Goal: Find specific page/section

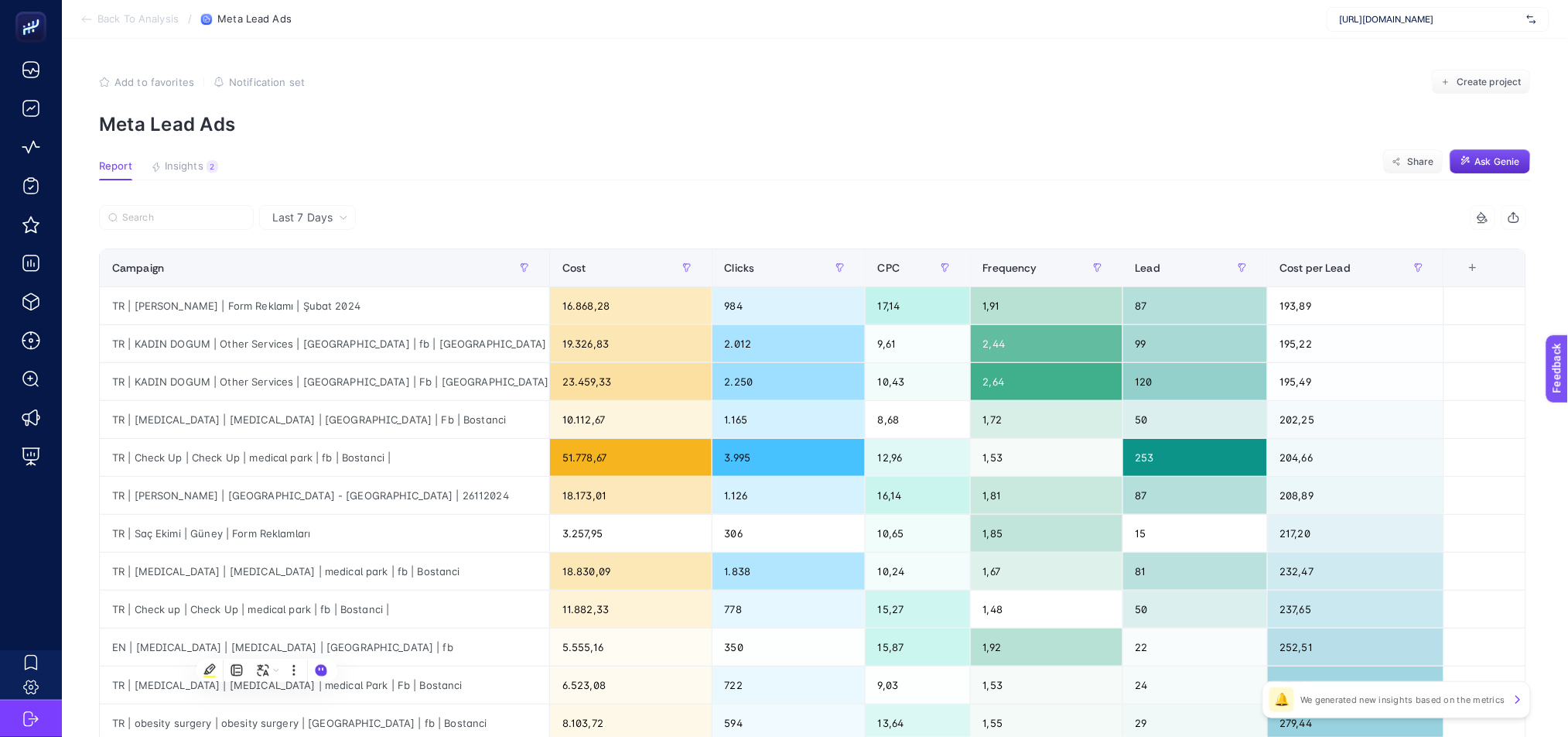
click at [132, 19] on span "Back To Analysis" at bounding box center [138, 19] width 81 height 12
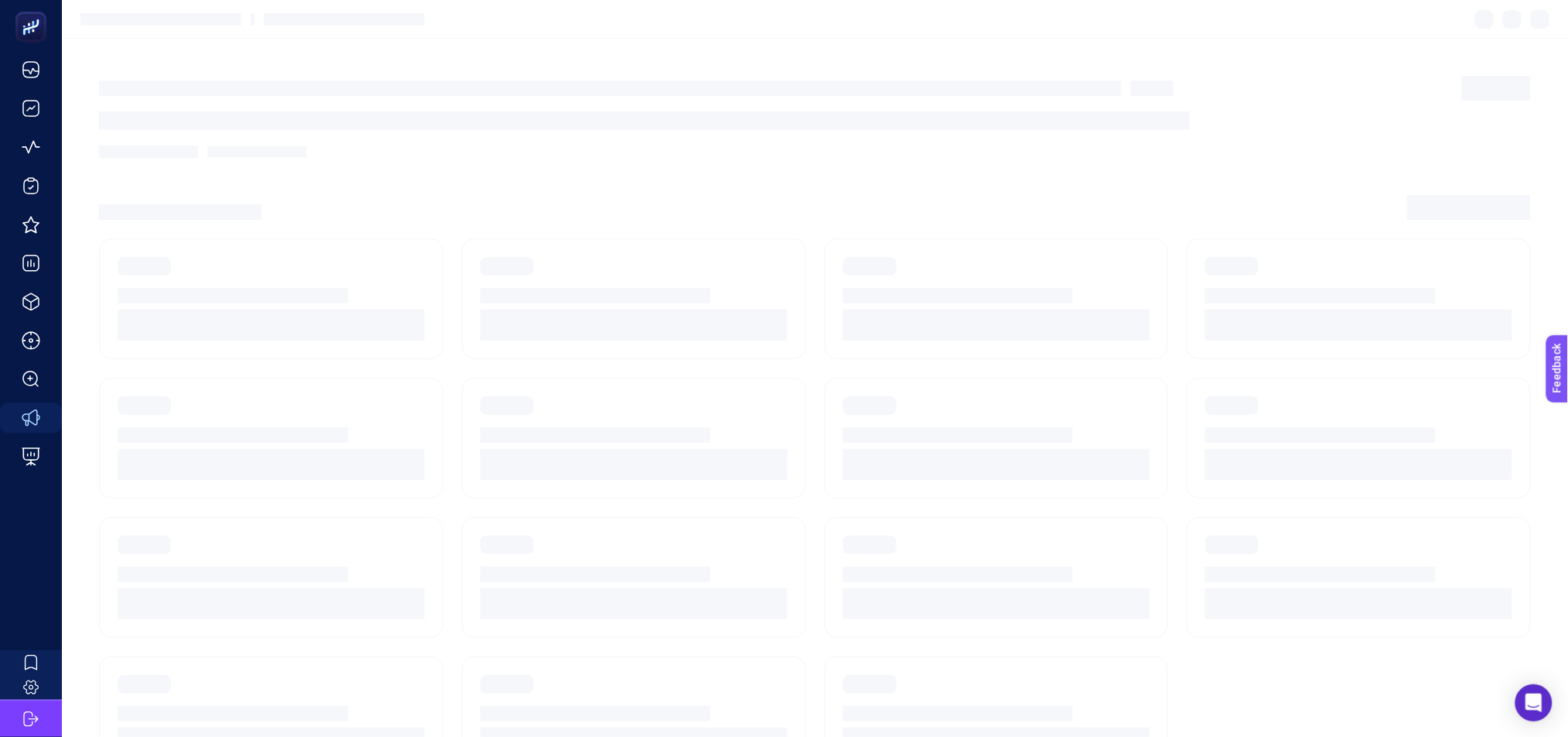
scroll to position [22, 0]
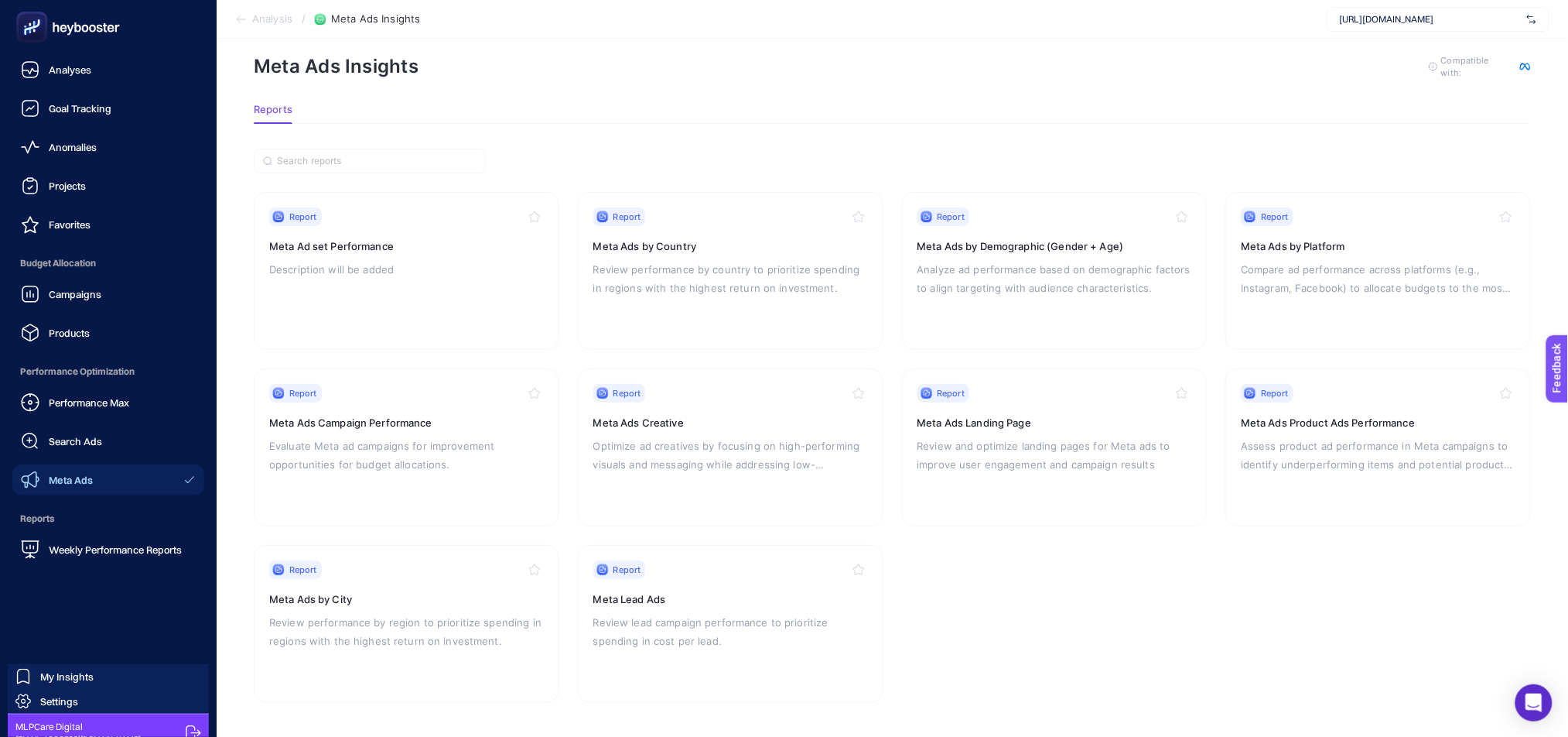
click at [112, 32] on icon at bounding box center [68, 27] width 111 height 31
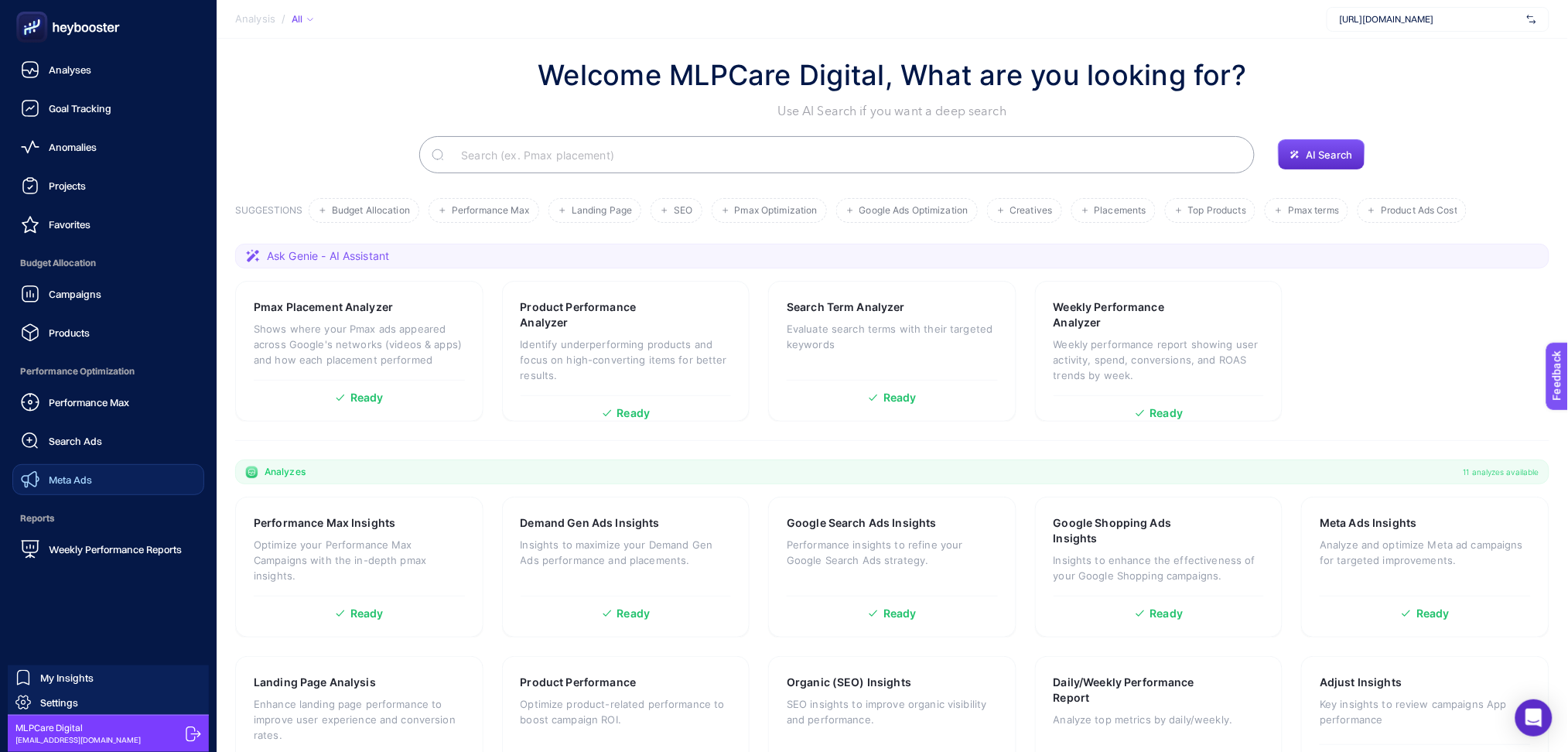
click at [77, 483] on span "Meta Ads" at bounding box center [71, 480] width 44 height 12
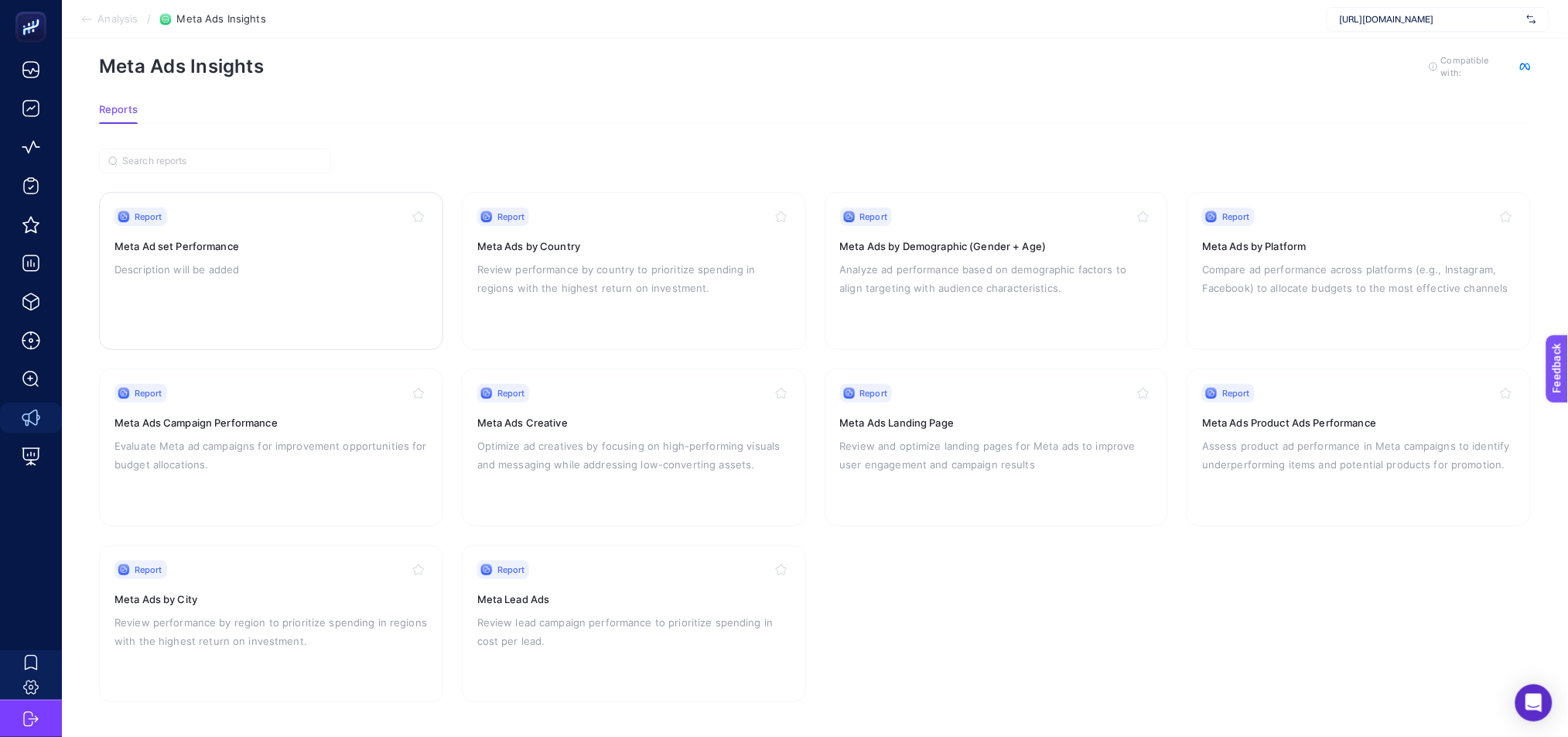
click at [348, 290] on div "Report Meta Ad set Performance Description will be added" at bounding box center [271, 271] width 313 height 127
